Goal: Task Accomplishment & Management: Use online tool/utility

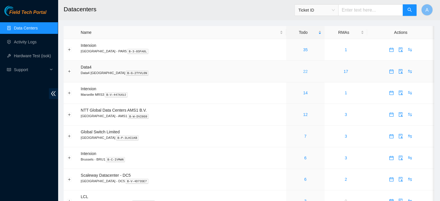
click at [303, 72] on link "22" at bounding box center [305, 71] width 5 height 5
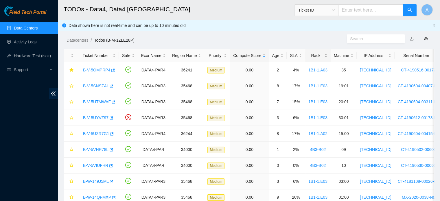
click at [317, 56] on div "Rack" at bounding box center [318, 55] width 19 height 6
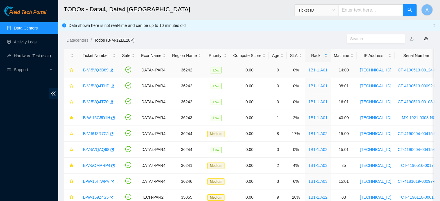
click at [103, 70] on link "B-V-5VQ3B89" at bounding box center [95, 70] width 25 height 5
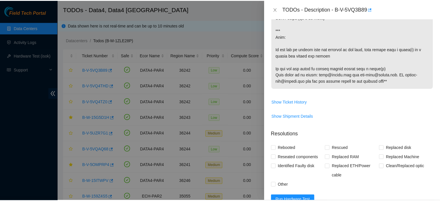
scroll to position [415, 0]
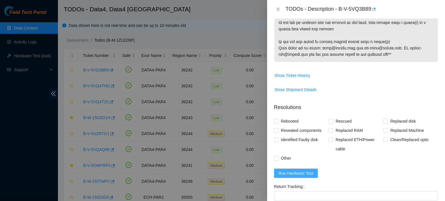
click at [292, 177] on span "Run Hardware Test" at bounding box center [296, 173] width 35 height 6
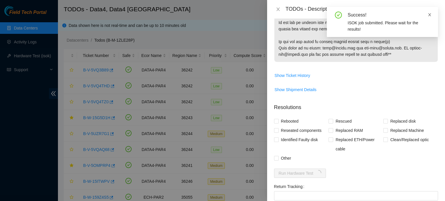
click at [429, 16] on icon "close" at bounding box center [429, 15] width 4 height 4
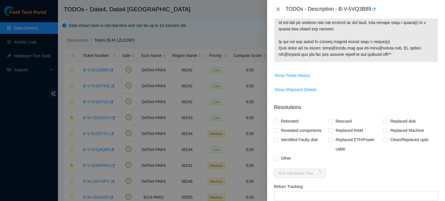
click at [278, 8] on icon "close" at bounding box center [277, 9] width 3 height 3
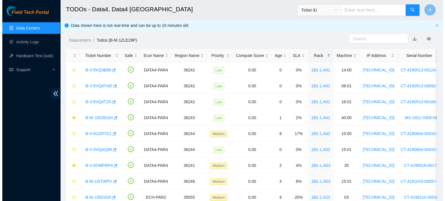
scroll to position [180, 0]
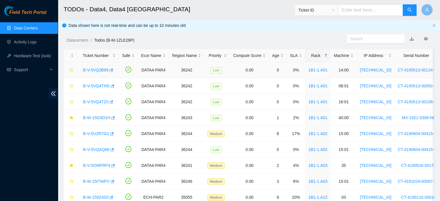
click at [97, 72] on link "B-V-5VQ3B89" at bounding box center [95, 70] width 25 height 5
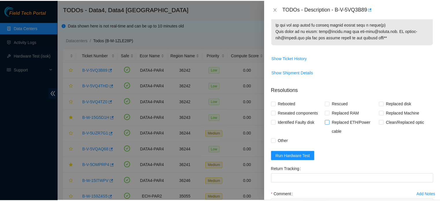
scroll to position [504, 0]
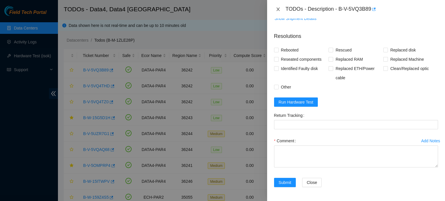
click at [278, 11] on icon "close" at bounding box center [278, 9] width 5 height 5
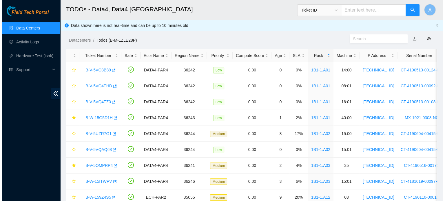
scroll to position [143, 0]
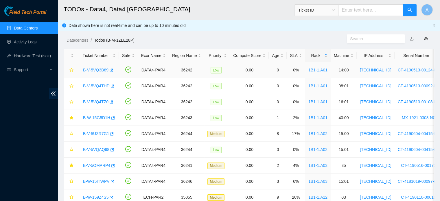
click at [97, 69] on link "B-V-5VQ3B89" at bounding box center [95, 70] width 25 height 5
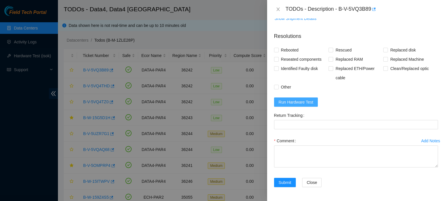
click at [300, 100] on span "Run Hardware Test" at bounding box center [296, 102] width 35 height 6
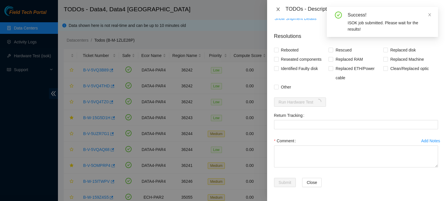
click at [277, 9] on icon "close" at bounding box center [277, 9] width 3 height 3
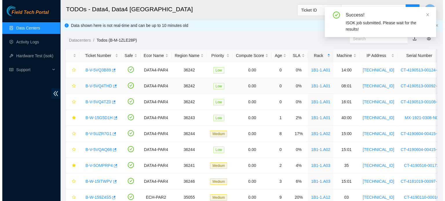
scroll to position [143, 0]
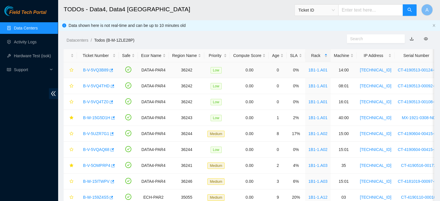
click at [90, 70] on link "B-V-5VQ3B89" at bounding box center [95, 70] width 25 height 5
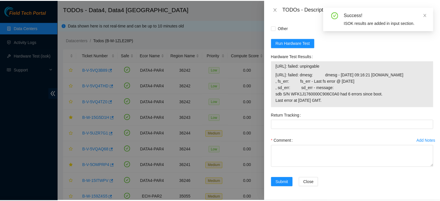
scroll to position [555, 0]
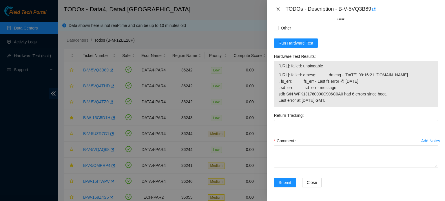
click at [279, 9] on icon "close" at bounding box center [278, 9] width 5 height 5
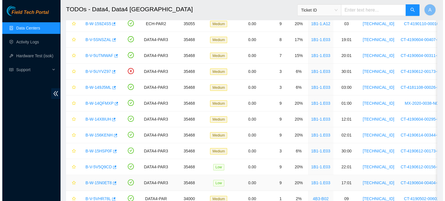
scroll to position [248, 0]
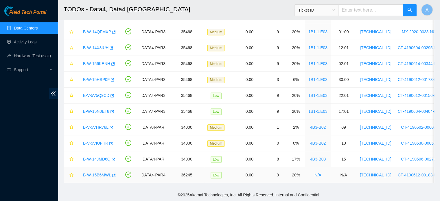
click at [98, 173] on link "B-W-15B6MWL" at bounding box center [97, 175] width 28 height 5
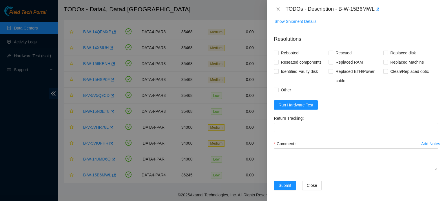
scroll to position [375, 0]
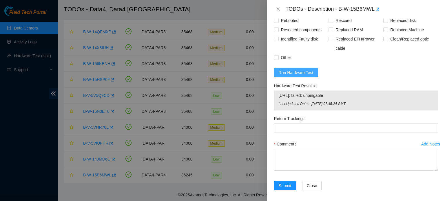
click at [302, 76] on span "Run Hardware Test" at bounding box center [296, 72] width 35 height 6
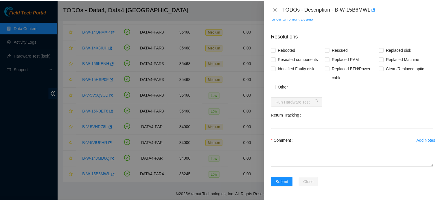
scroll to position [358, 0]
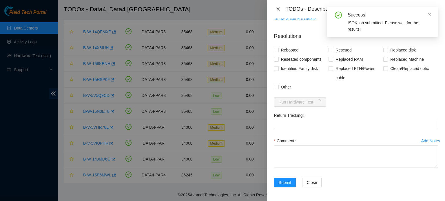
click at [278, 10] on icon "close" at bounding box center [278, 9] width 5 height 5
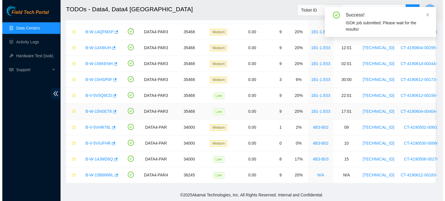
scroll to position [161, 0]
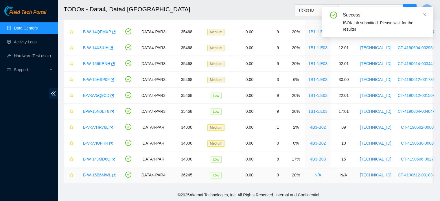
click at [93, 173] on link "B-W-15B6MWL" at bounding box center [97, 175] width 28 height 5
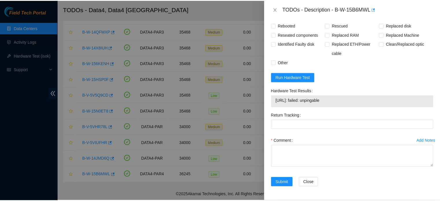
scroll to position [382, 0]
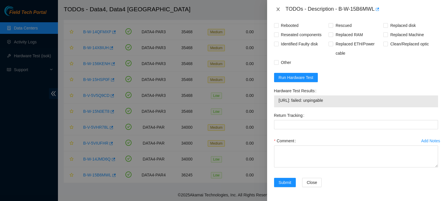
click at [279, 8] on icon "close" at bounding box center [278, 9] width 5 height 5
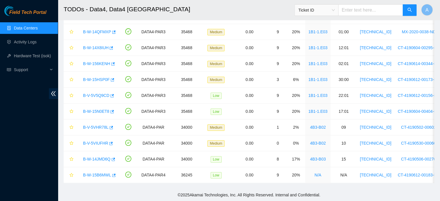
scroll to position [159, 0]
click at [72, 173] on icon "star" at bounding box center [71, 175] width 4 height 4
